Goal: Check status: Check status

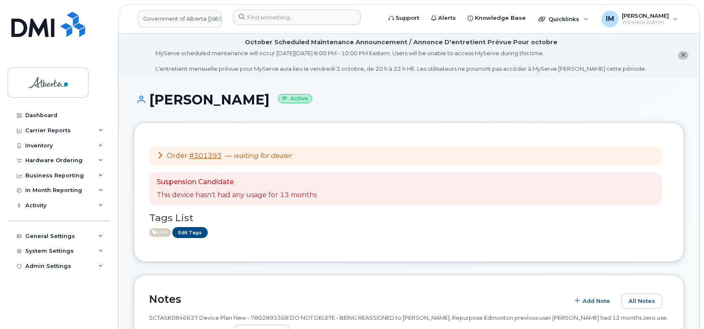
scroll to position [834, 0]
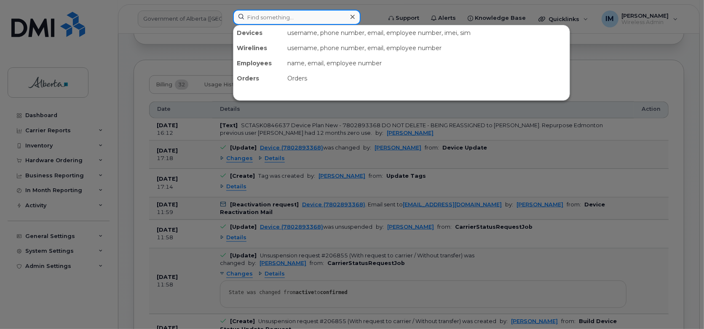
click at [268, 23] on input at bounding box center [297, 17] width 128 height 15
paste input "301471"
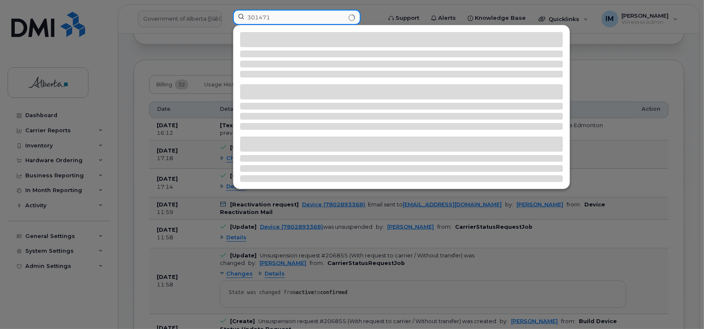
type input "301471"
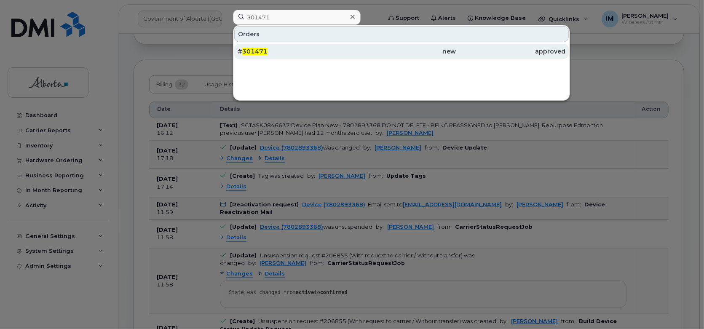
click at [274, 51] on div "# 301471" at bounding box center [292, 51] width 109 height 8
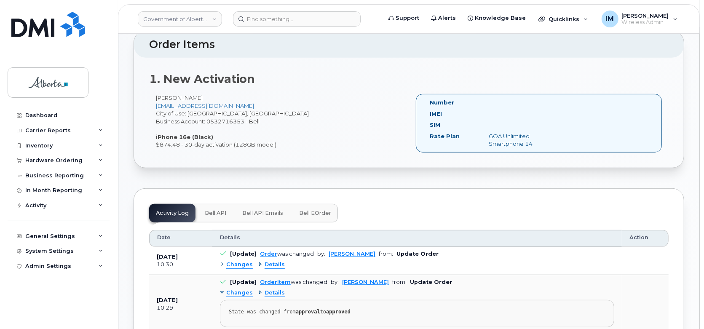
scroll to position [302, 0]
click at [208, 212] on span "Bell API" at bounding box center [215, 212] width 21 height 7
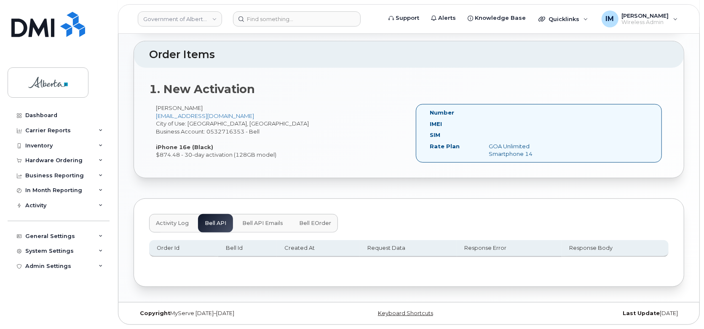
scroll to position [290, 0]
click at [261, 216] on button "Bell API Emails" at bounding box center [262, 224] width 54 height 19
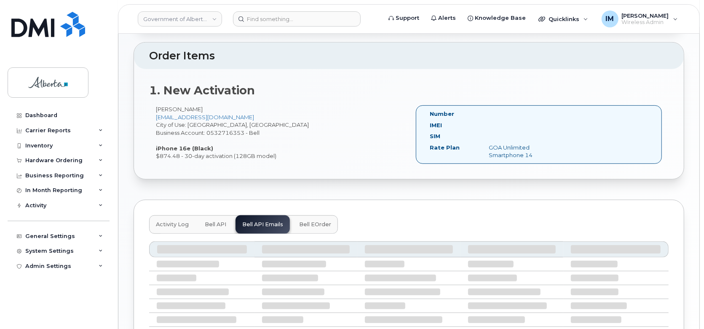
click at [313, 225] on span "Bell eOrder" at bounding box center [315, 224] width 32 height 7
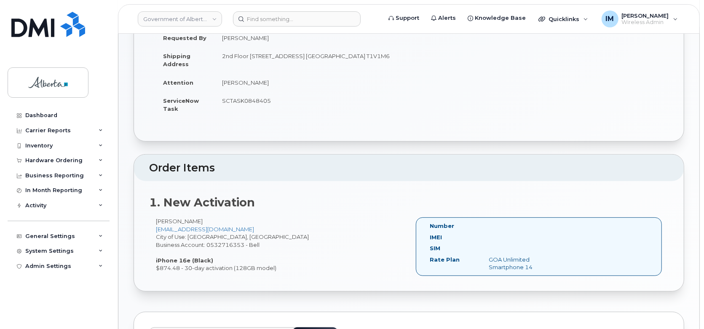
scroll to position [0, 0]
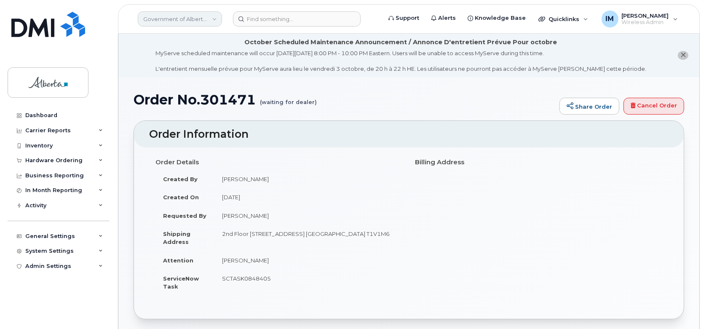
click at [205, 25] on link "Government of Alberta ([GEOGRAPHIC_DATA])" at bounding box center [180, 18] width 84 height 15
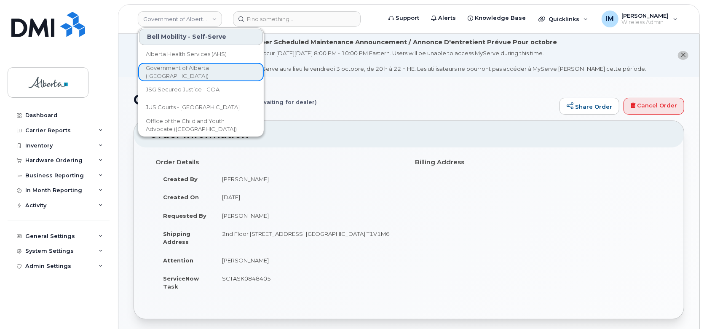
click at [359, 203] on td "September 23, 2025" at bounding box center [308, 197] width 188 height 19
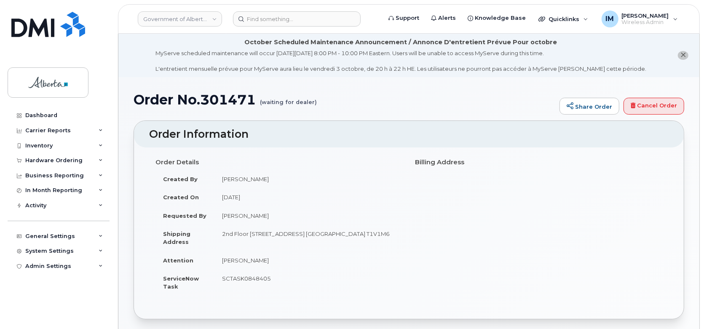
click at [669, 180] on div "Order Details Created By Penny Tse Created On September 23, 2025 Requested By D…" at bounding box center [409, 232] width 550 height 171
